Goal: Obtain resource: Download file/media

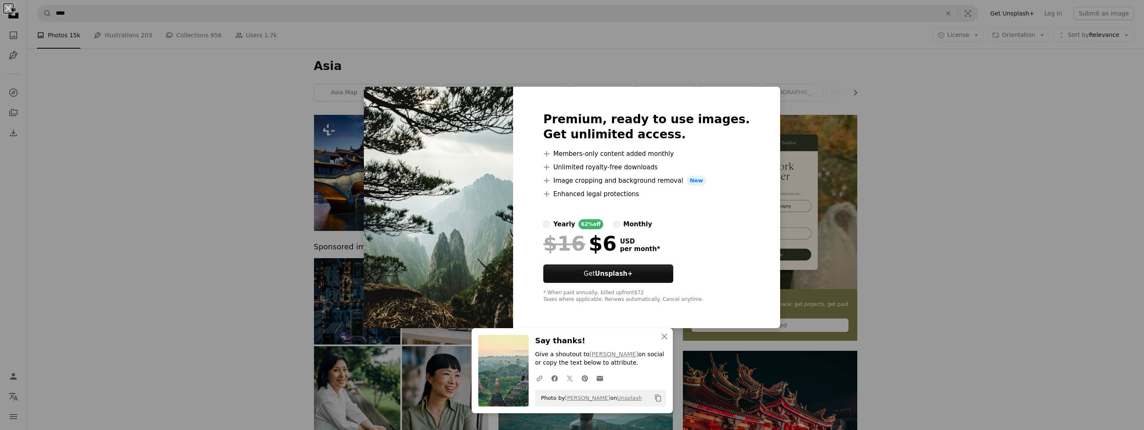
scroll to position [377, 0]
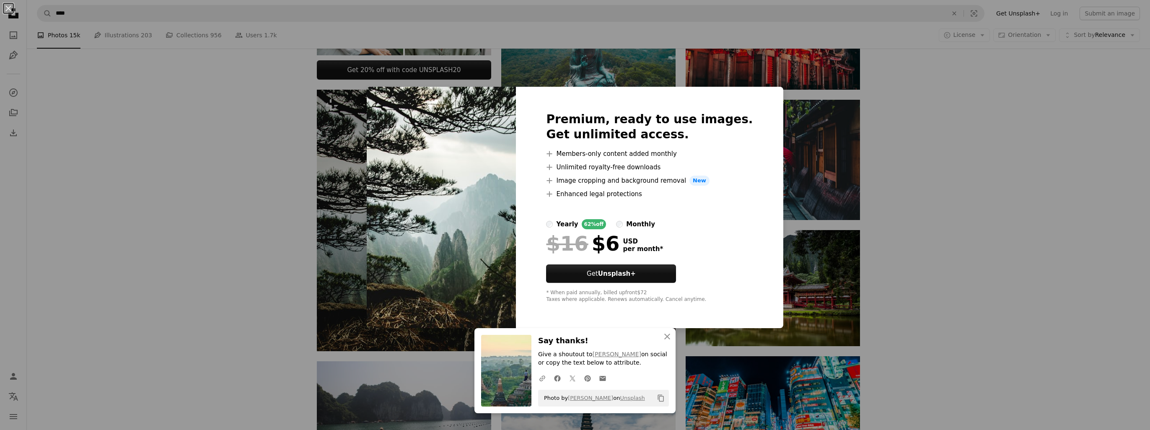
drag, startPoint x: 1046, startPoint y: 276, endPoint x: 1034, endPoint y: 272, distance: 12.1
click at [1046, 276] on div "An X shape Premium, ready to use images. Get unlimited access. A plus sign Memb…" at bounding box center [575, 215] width 1150 height 430
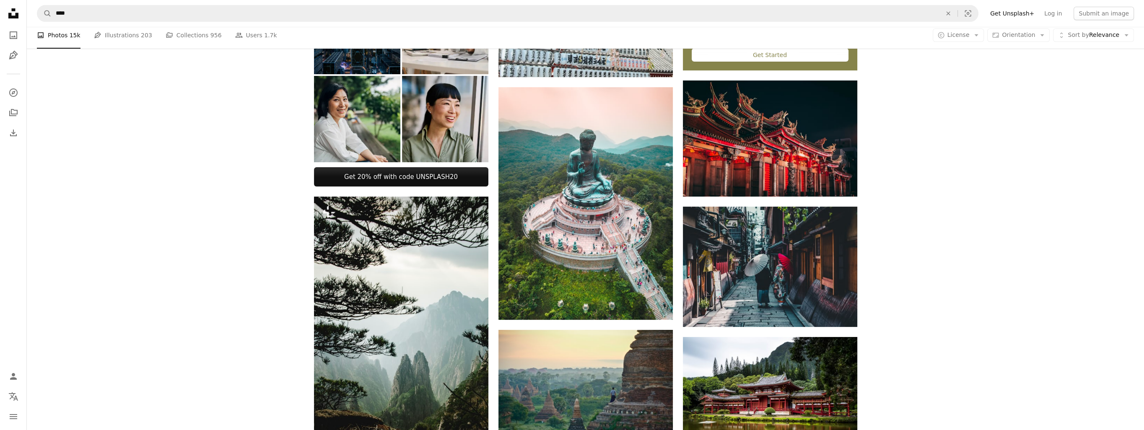
scroll to position [241, 0]
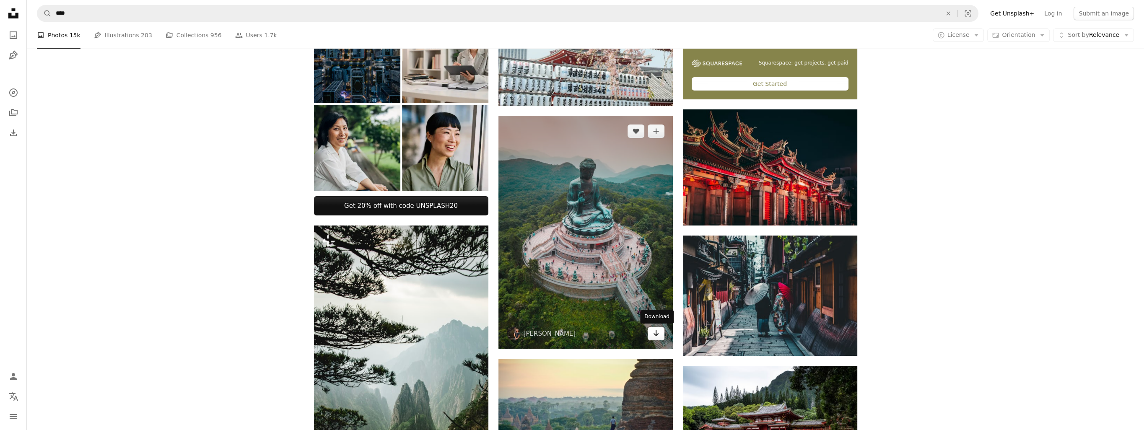
click at [654, 335] on icon "Arrow pointing down" at bounding box center [656, 333] width 7 height 10
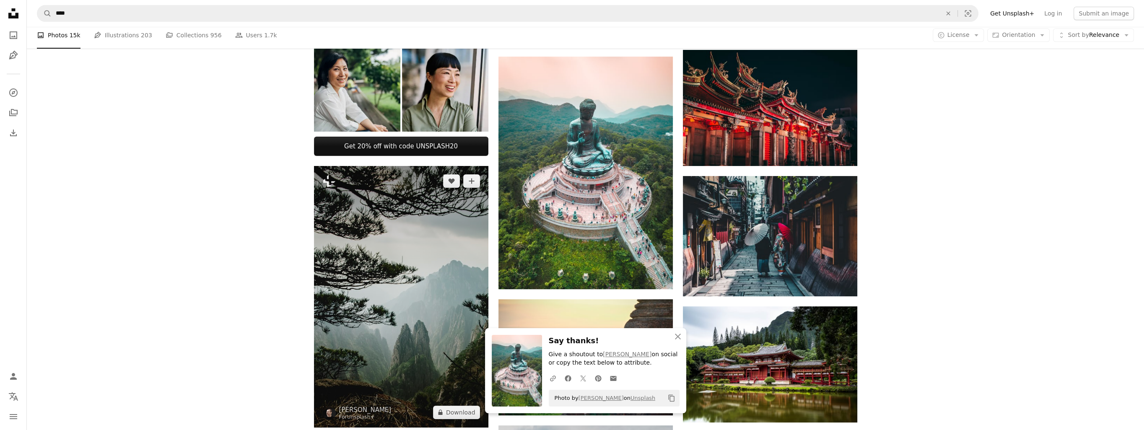
scroll to position [535, 0]
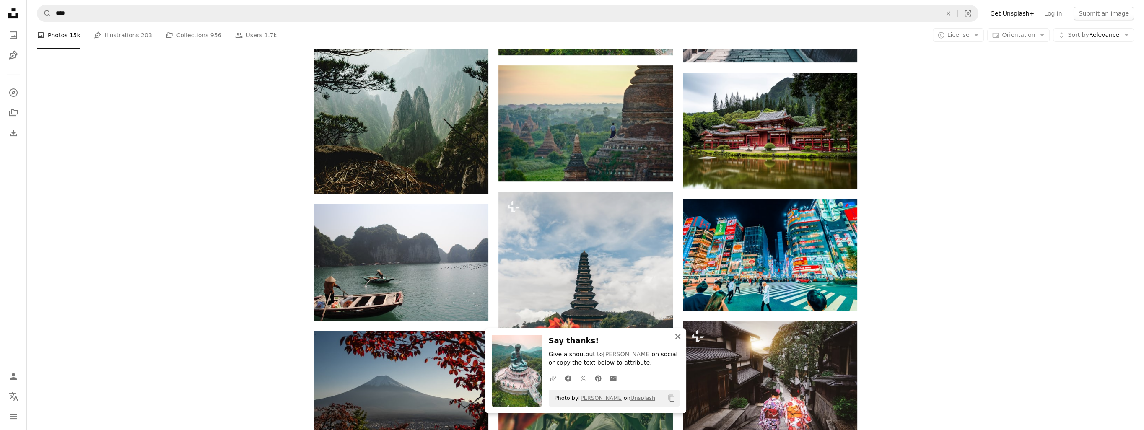
click at [677, 337] on icon "button" at bounding box center [678, 337] width 6 height 6
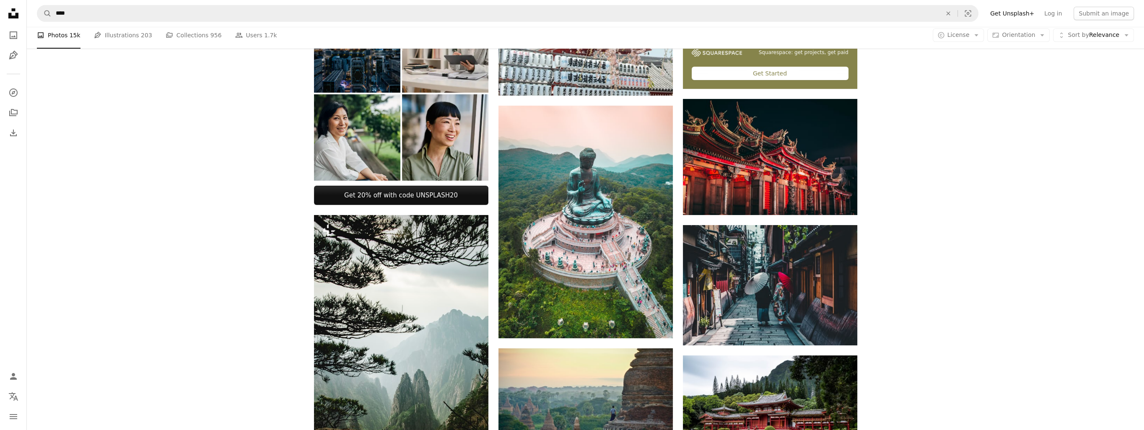
scroll to position [0, 0]
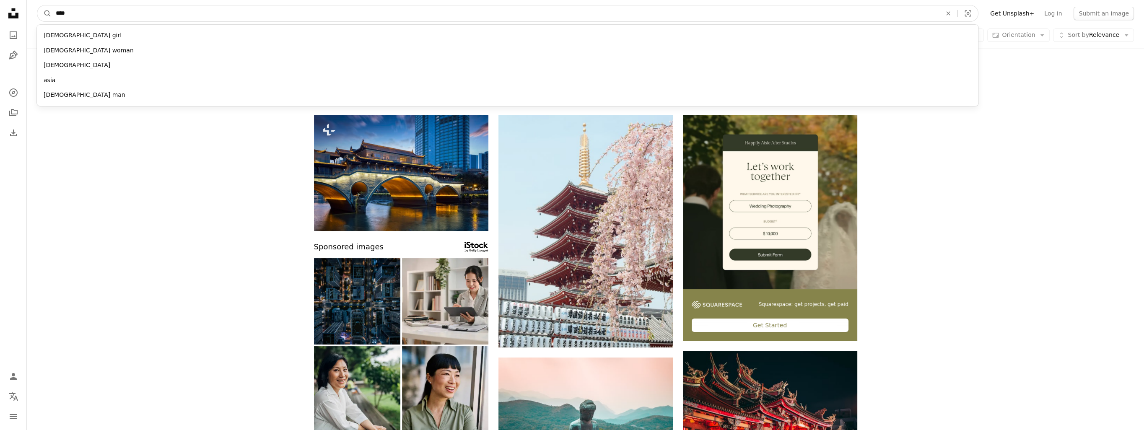
drag, startPoint x: 115, startPoint y: 14, endPoint x: 26, endPoint y: 13, distance: 88.4
type input "*******"
click at [37, 5] on button "A magnifying glass" at bounding box center [44, 13] width 14 height 16
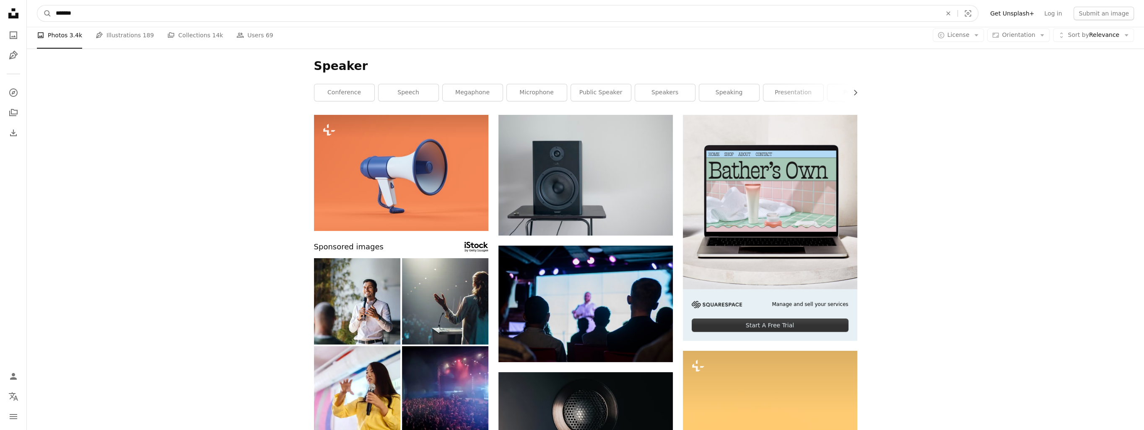
drag, startPoint x: 100, startPoint y: 13, endPoint x: 32, endPoint y: 11, distance: 67.5
click at [32, 11] on nav "A magnifying glass ******* An X shape Visual search Filters Get Unsplash+ Log i…" at bounding box center [585, 13] width 1117 height 27
type input "**********"
click at [37, 5] on button "A magnifying glass" at bounding box center [44, 13] width 14 height 16
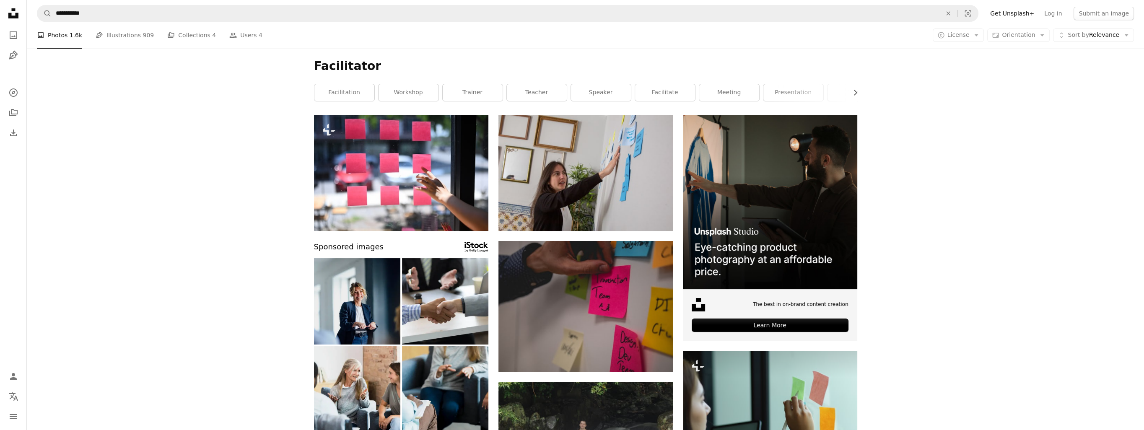
click at [364, 308] on img at bounding box center [357, 301] width 86 height 86
